Goal: Task Accomplishment & Management: Manage account settings

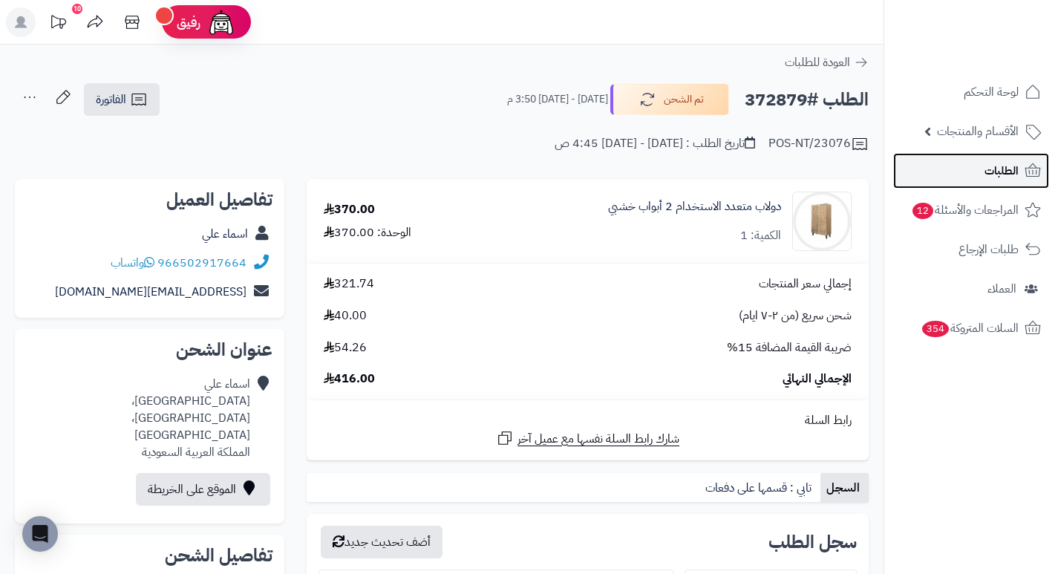
click at [1018, 166] on span "الطلبات" at bounding box center [1001, 170] width 34 height 21
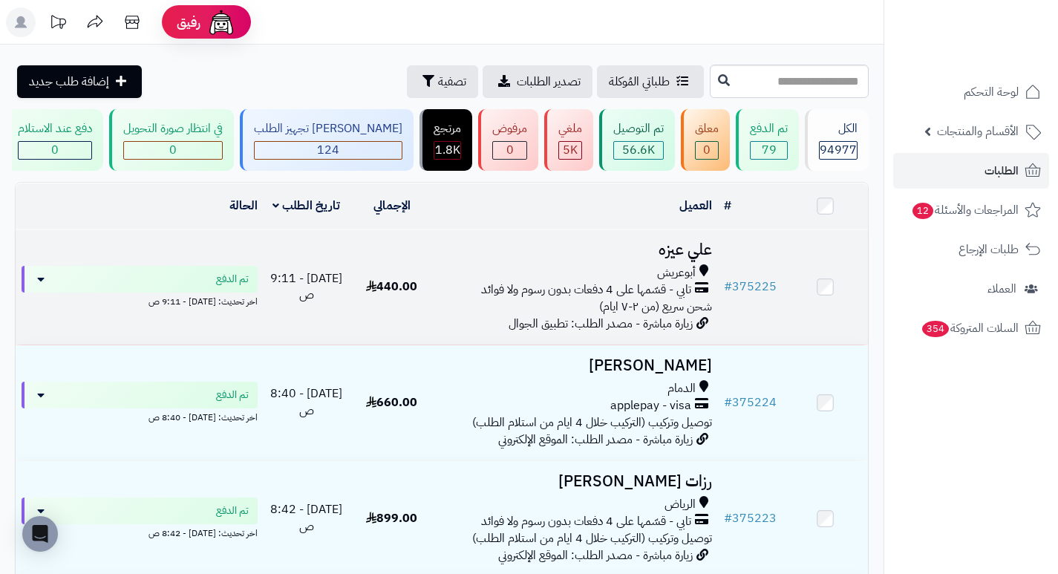
click at [681, 258] on h3 "علي عيزه" at bounding box center [576, 249] width 272 height 17
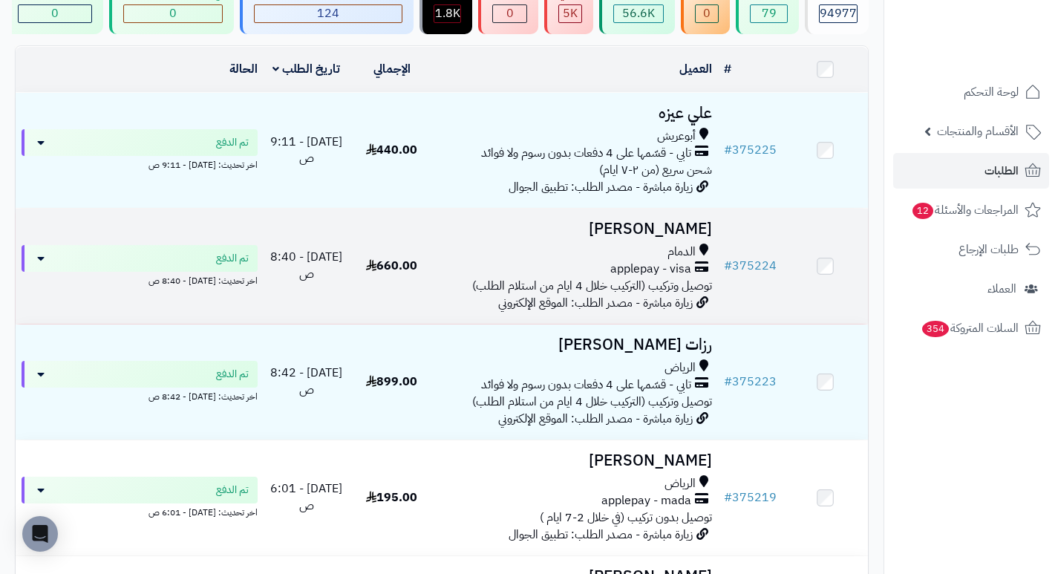
scroll to position [148, 0]
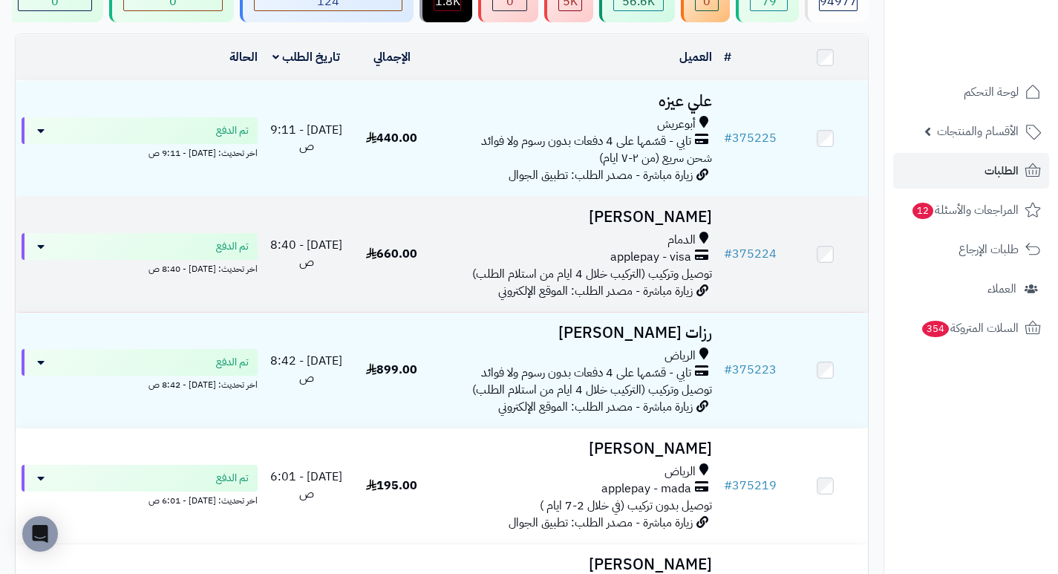
click at [686, 223] on h3 "[PERSON_NAME]" at bounding box center [576, 217] width 272 height 17
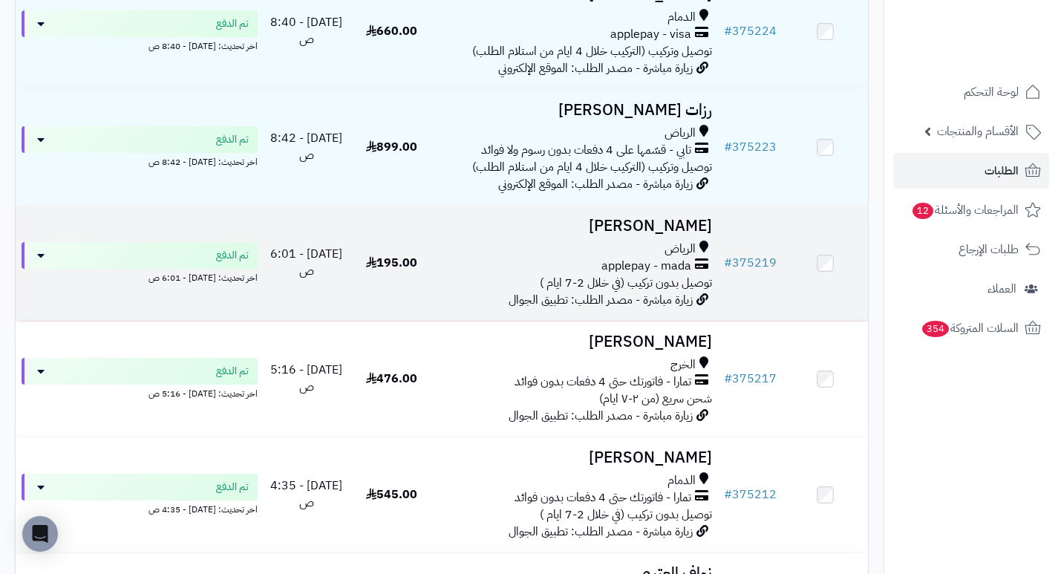
scroll to position [445, 0]
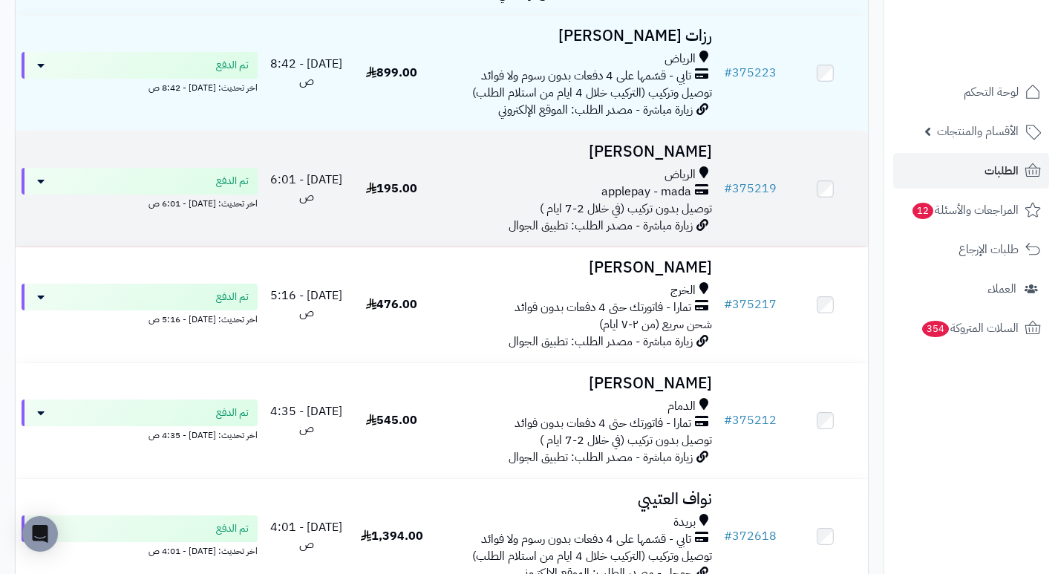
click at [675, 160] on h3 "[PERSON_NAME]" at bounding box center [576, 151] width 272 height 17
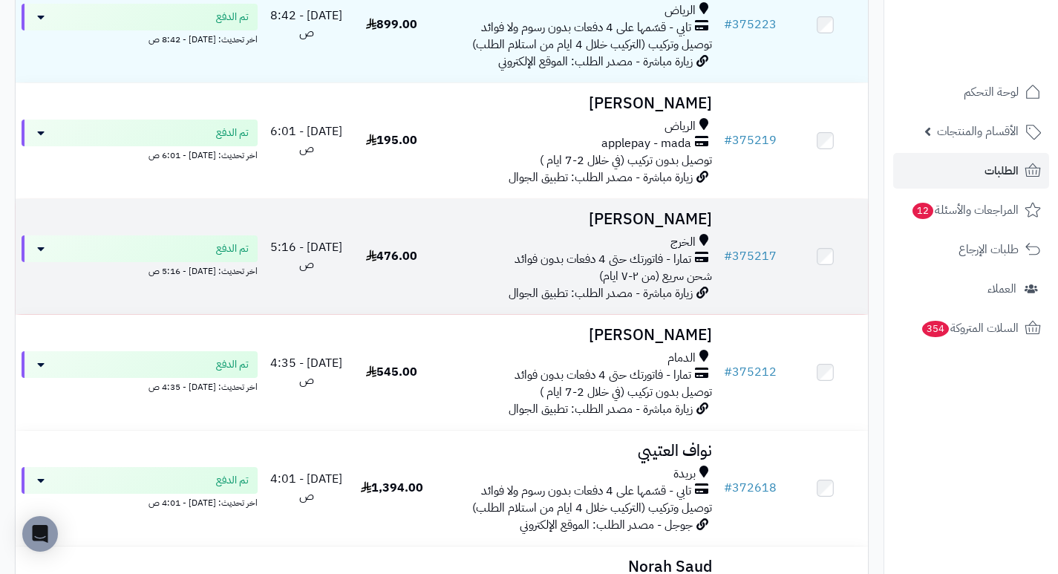
scroll to position [520, 0]
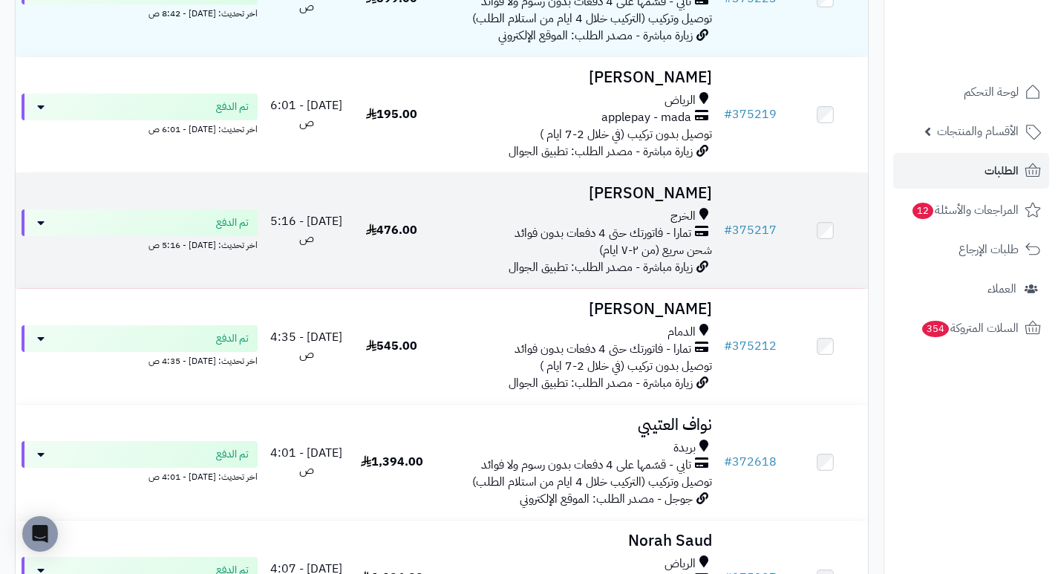
click at [678, 200] on h3 "[PERSON_NAME]" at bounding box center [576, 193] width 272 height 17
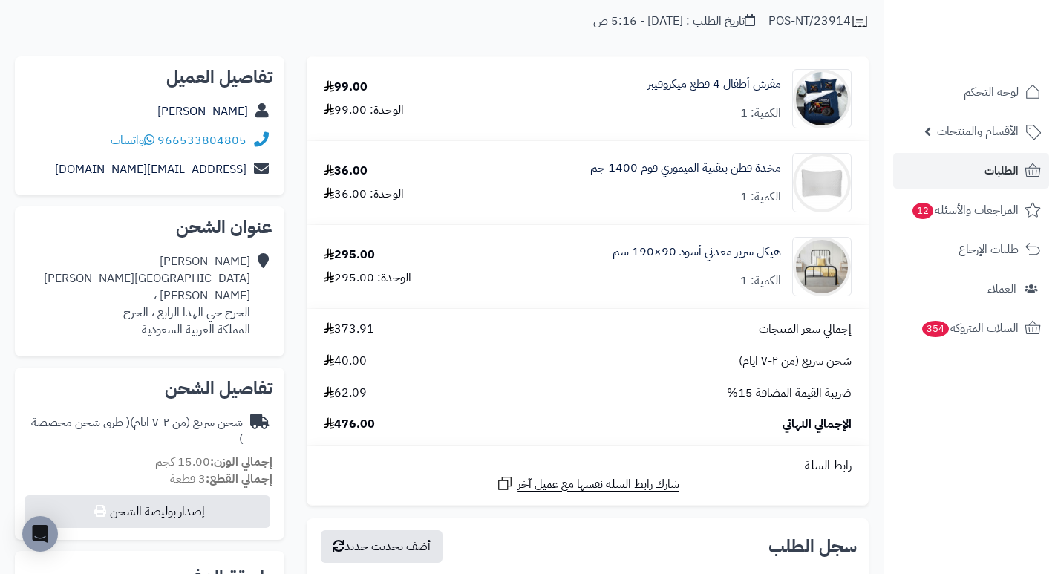
scroll to position [148, 0]
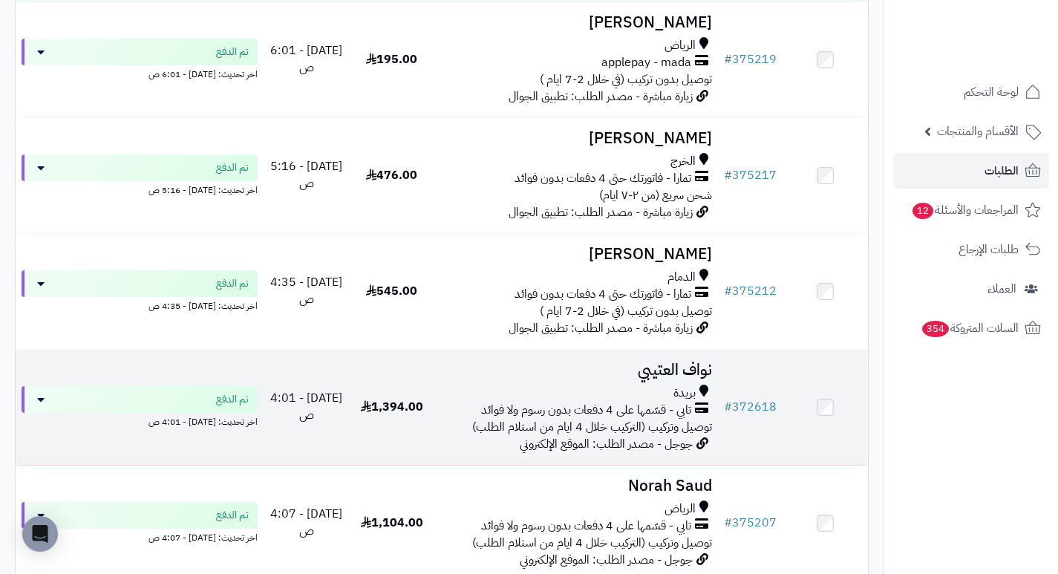
scroll to position [668, 0]
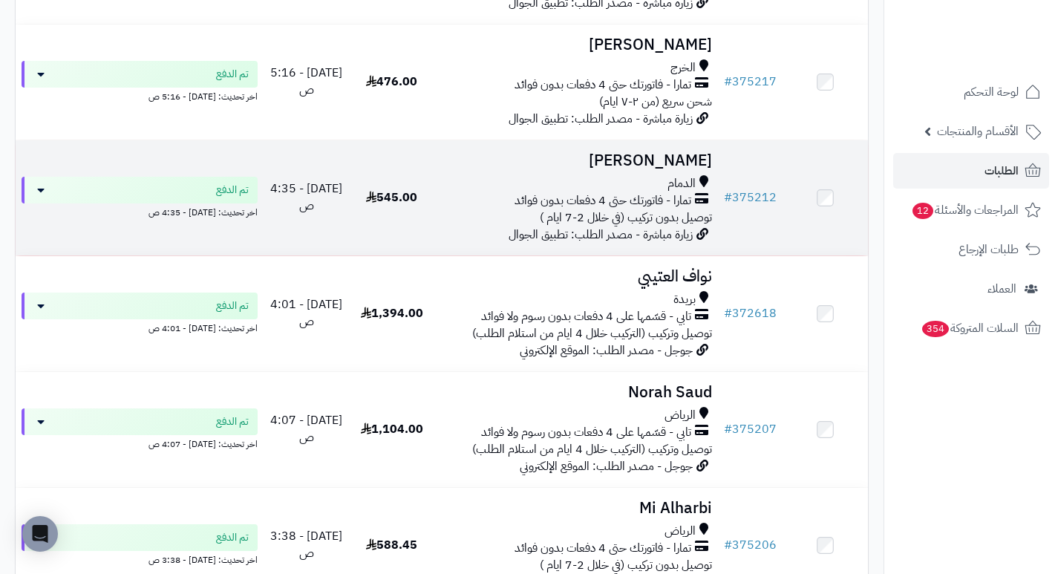
click at [689, 169] on h3 "[PERSON_NAME]" at bounding box center [576, 160] width 272 height 17
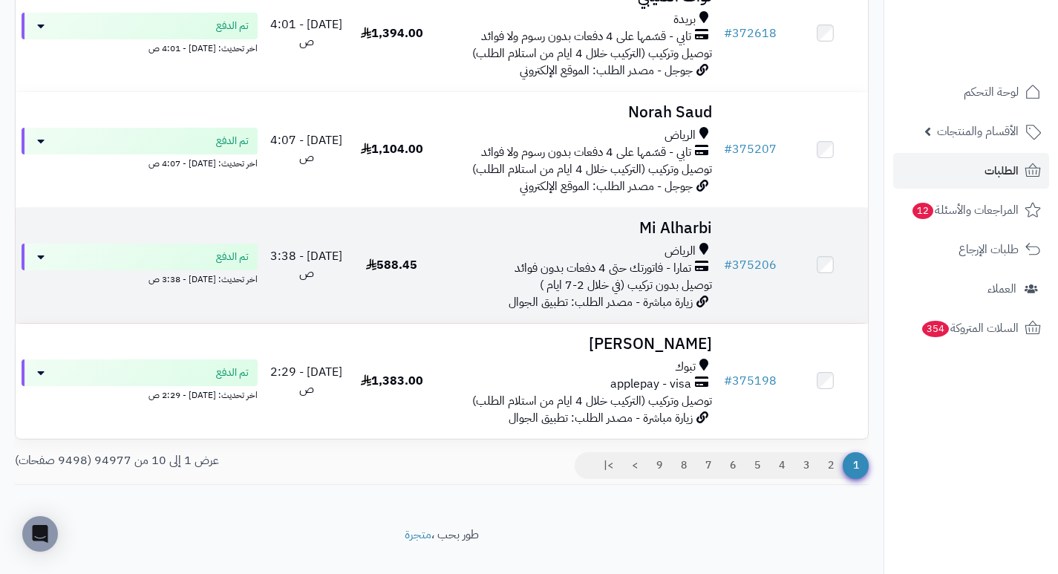
scroll to position [965, 0]
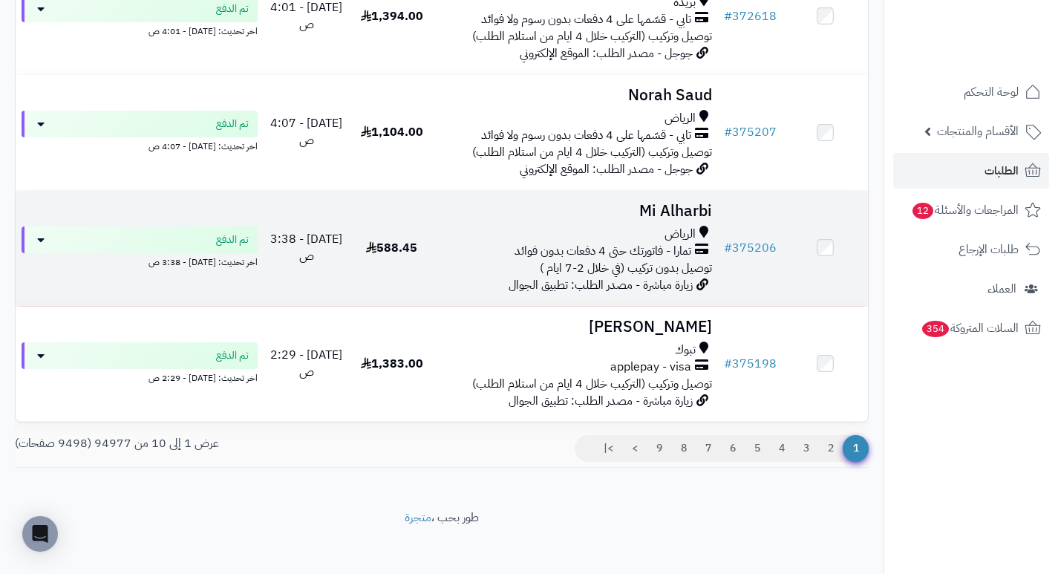
click at [683, 220] on h3 "Mi Alharbi" at bounding box center [576, 211] width 272 height 17
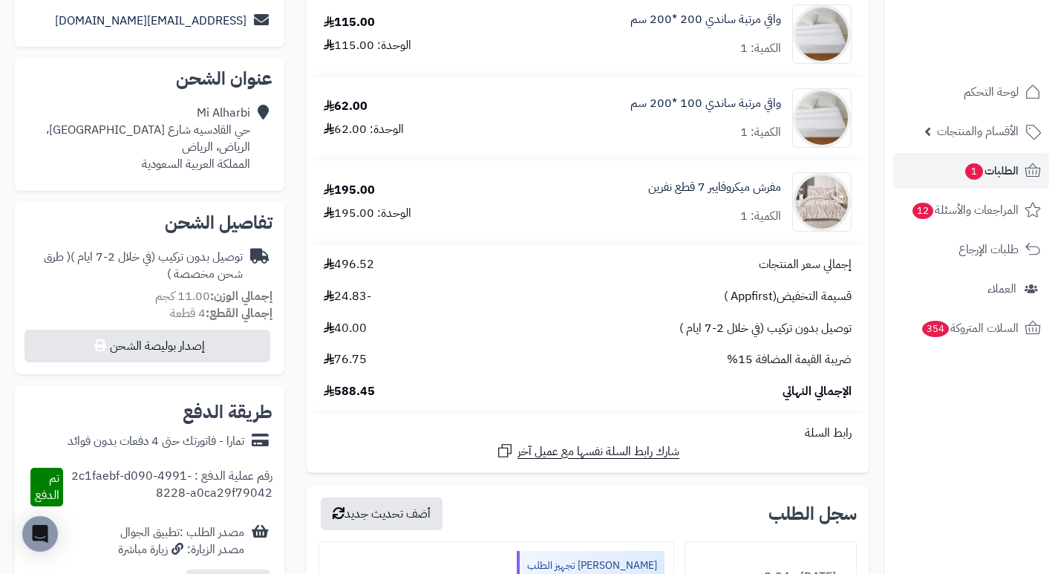
scroll to position [297, 0]
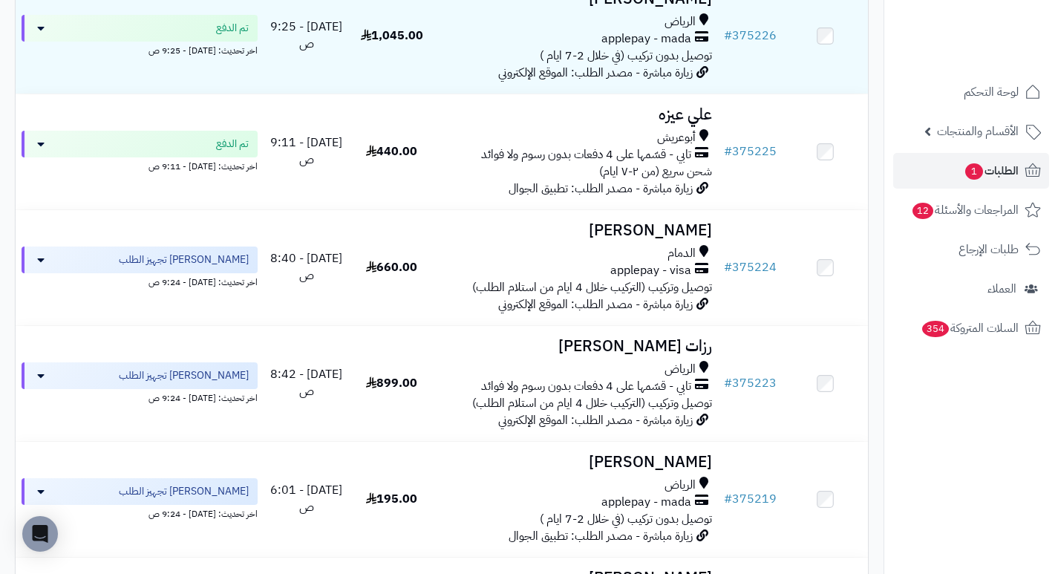
scroll to position [241, 0]
